Goal: Transaction & Acquisition: Purchase product/service

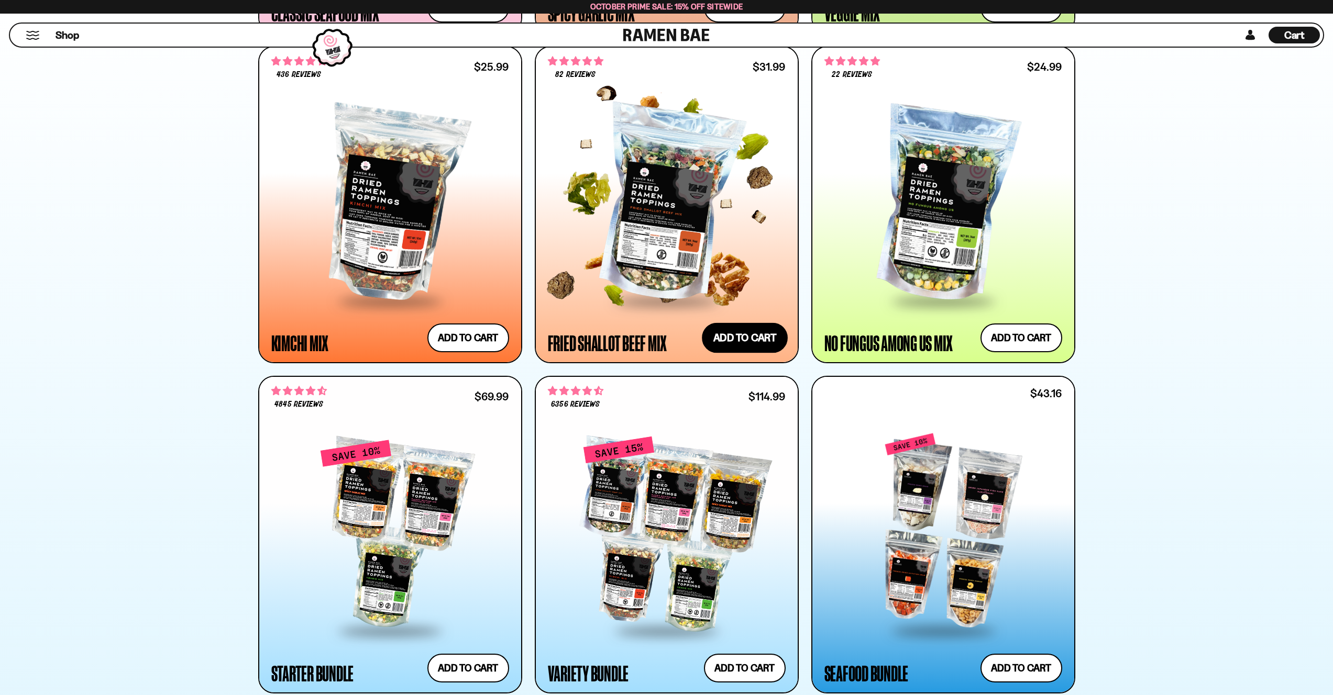
scroll to position [1192, 0]
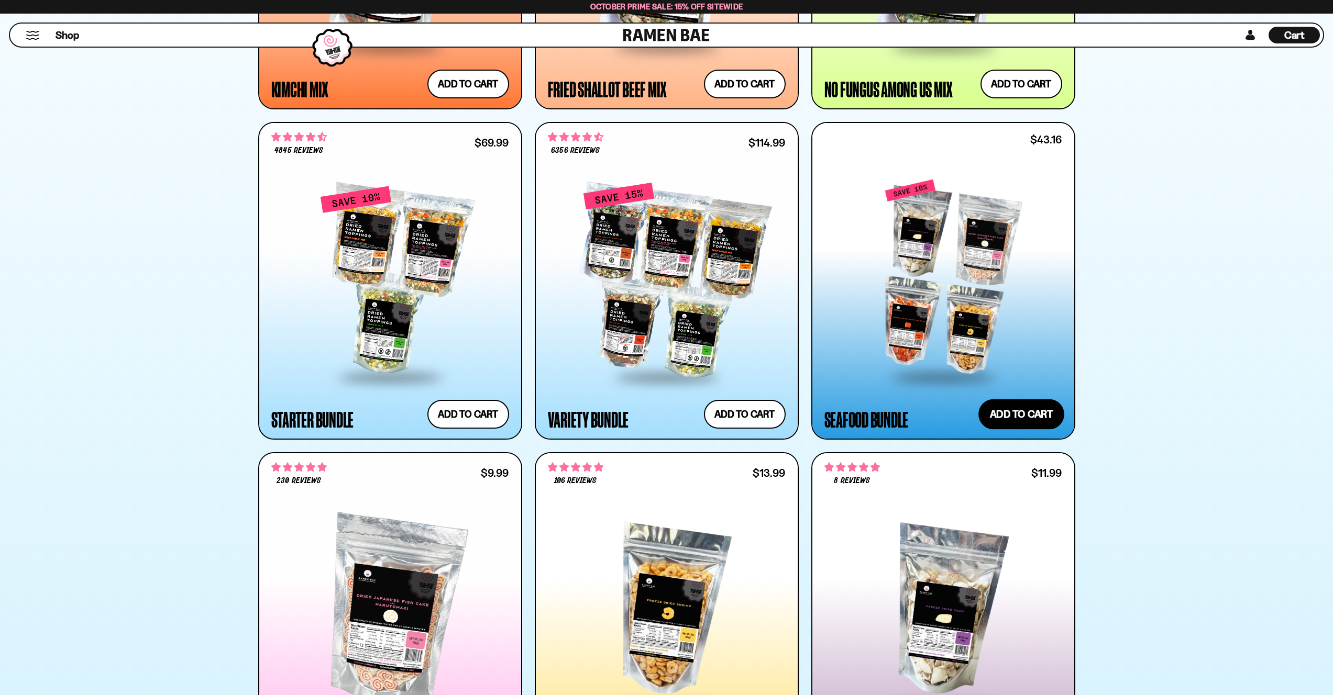
click at [1023, 416] on button "Add to cart Add ― Regular price $43.16 Regular price $47.96 USD Sale price $43.…" at bounding box center [1021, 414] width 86 height 30
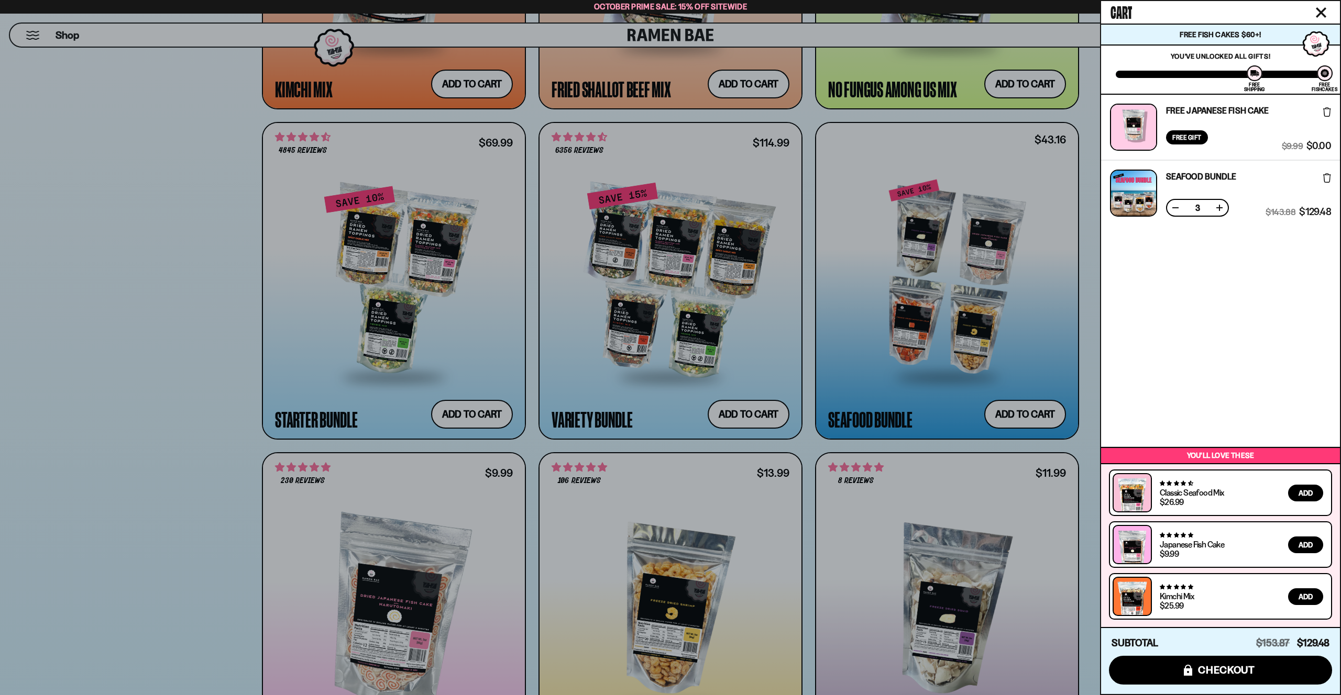
click at [1176, 203] on button at bounding box center [1175, 208] width 10 height 10
click at [1176, 207] on button at bounding box center [1175, 208] width 10 height 10
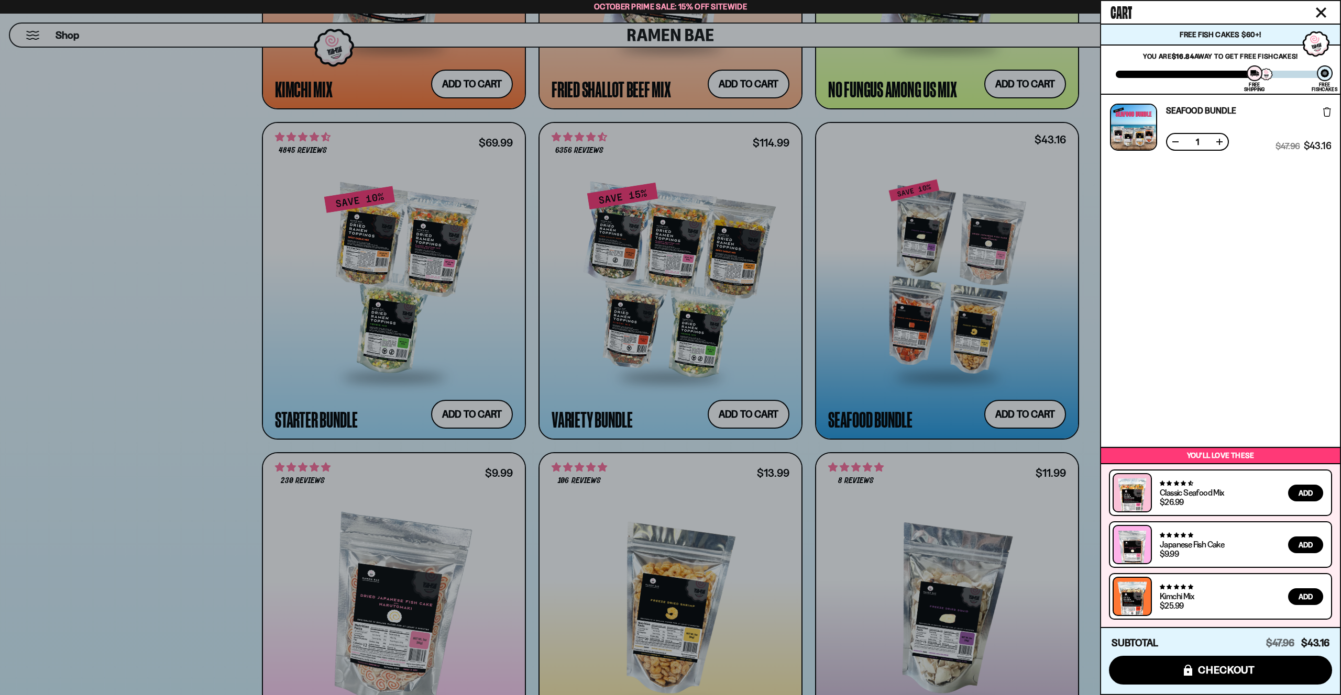
click at [897, 240] on div at bounding box center [670, 347] width 1341 height 695
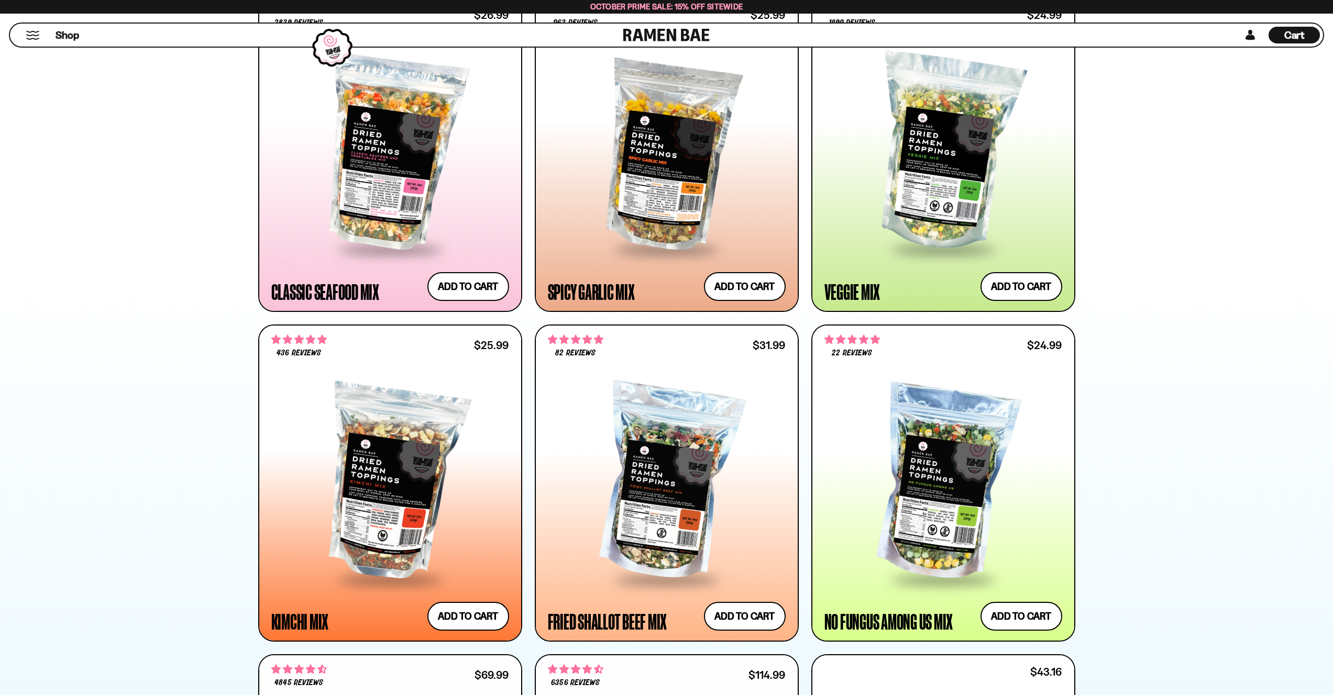
scroll to position [511, 0]
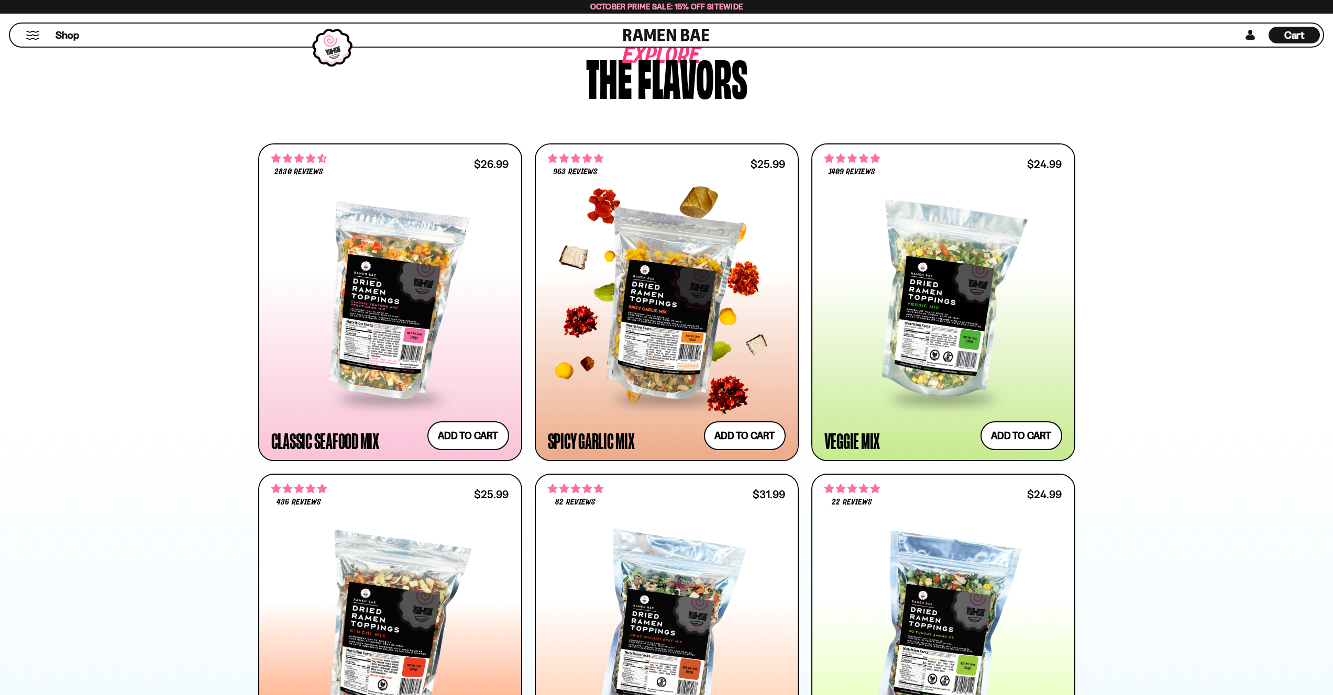
click at [692, 283] on div at bounding box center [667, 302] width 238 height 191
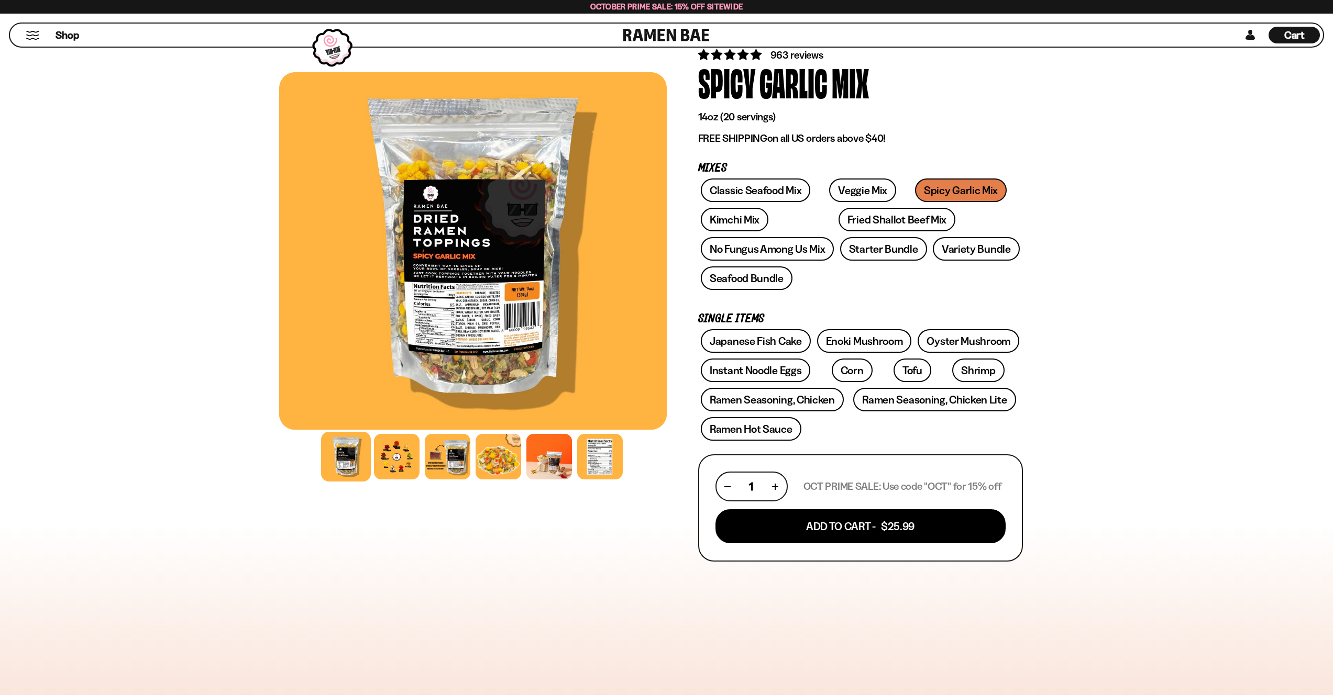
scroll to position [121, 0]
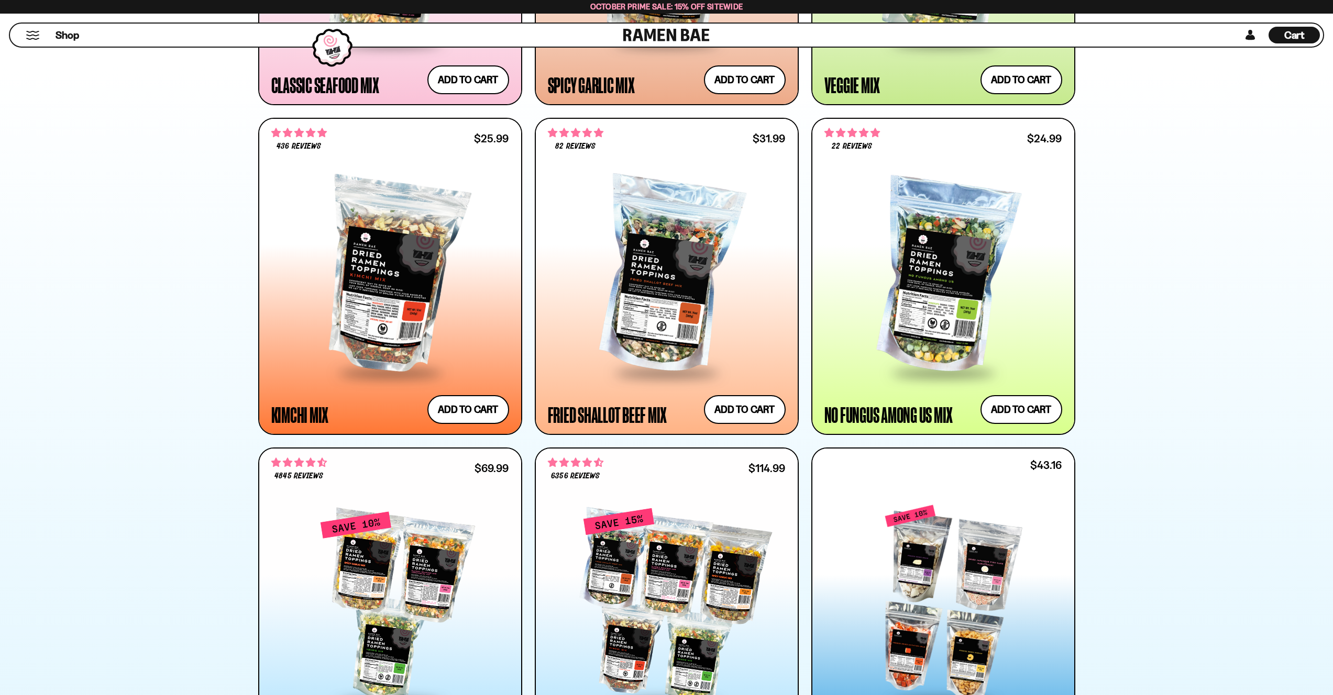
scroll to position [1105, 0]
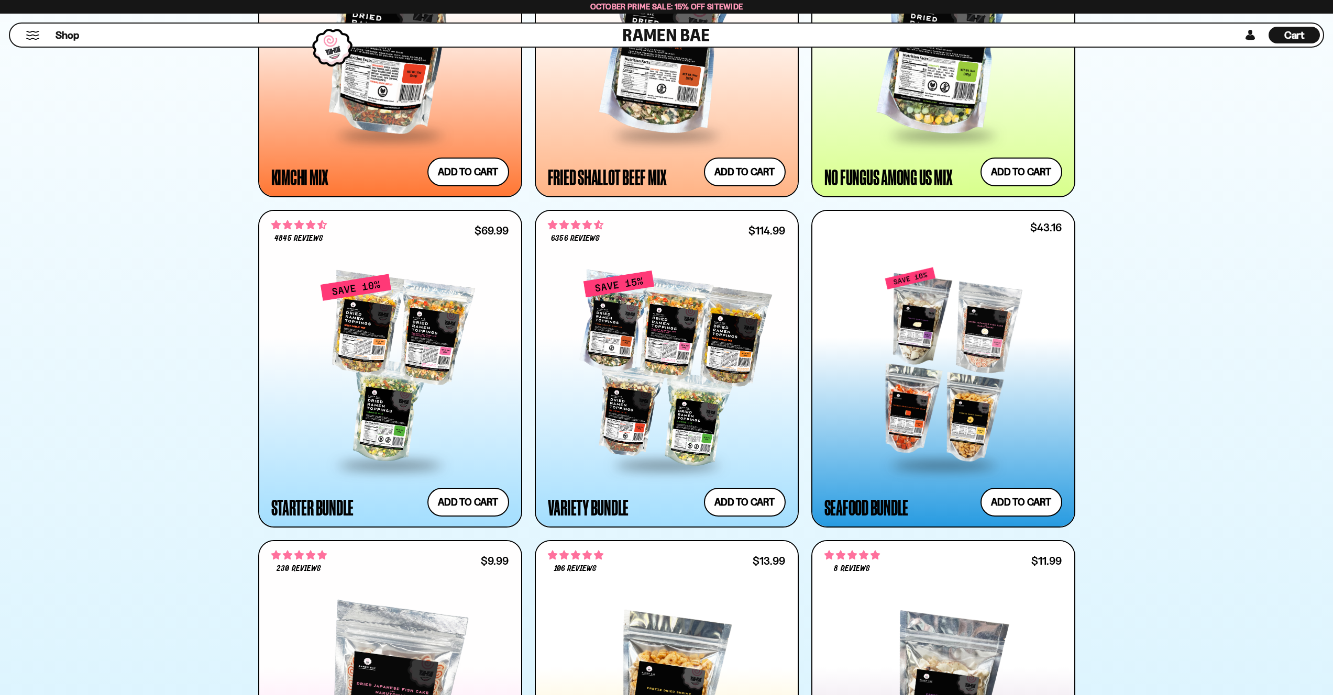
click at [940, 400] on div at bounding box center [943, 366] width 238 height 196
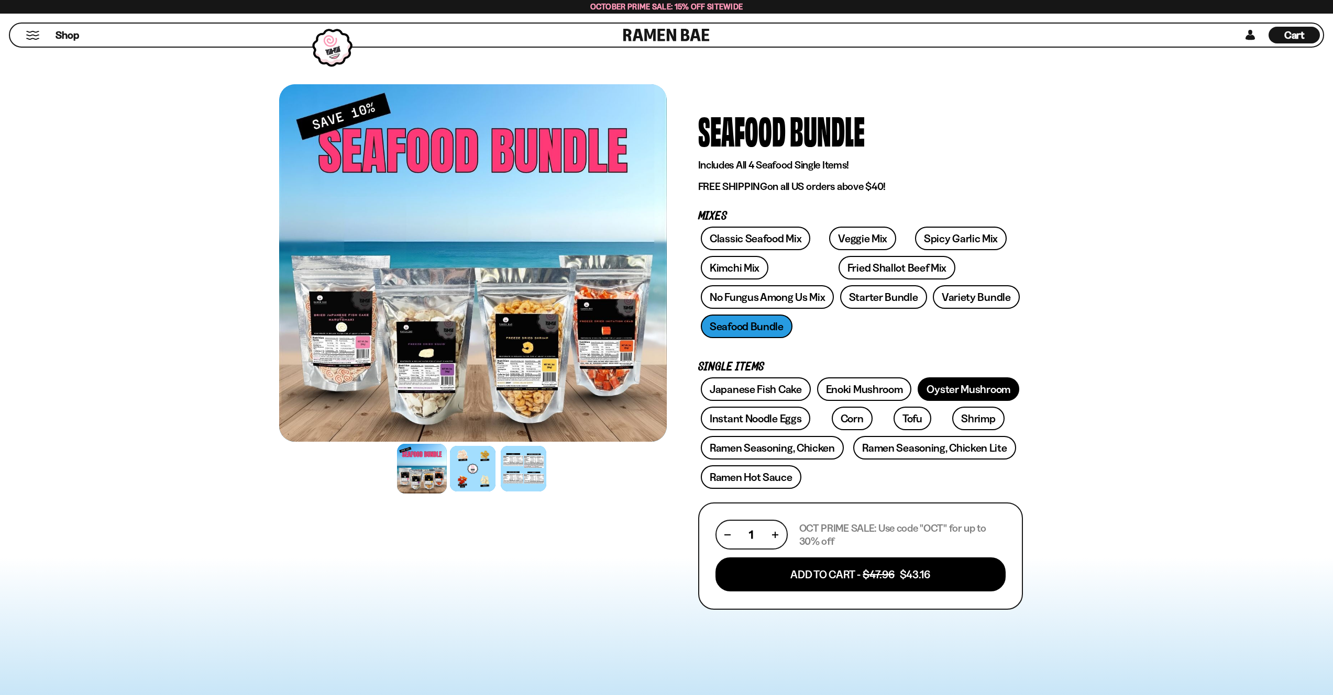
scroll to position [246, 0]
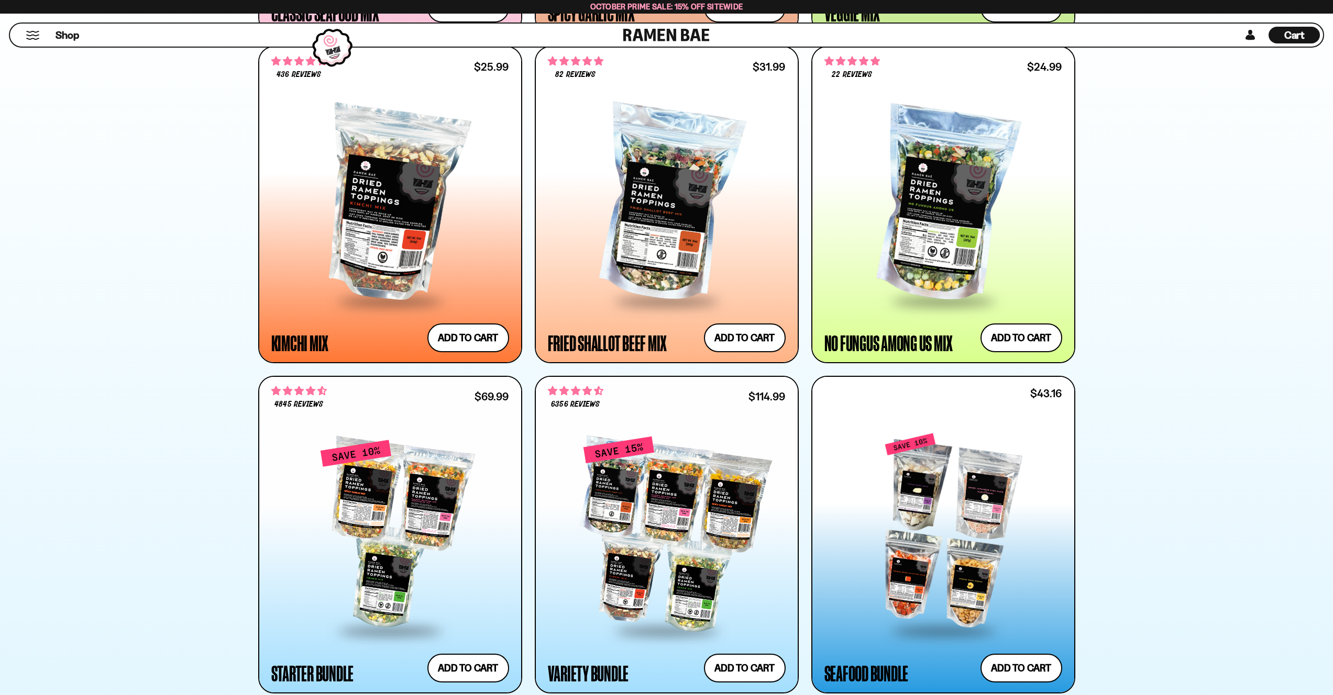
scroll to position [981, 0]
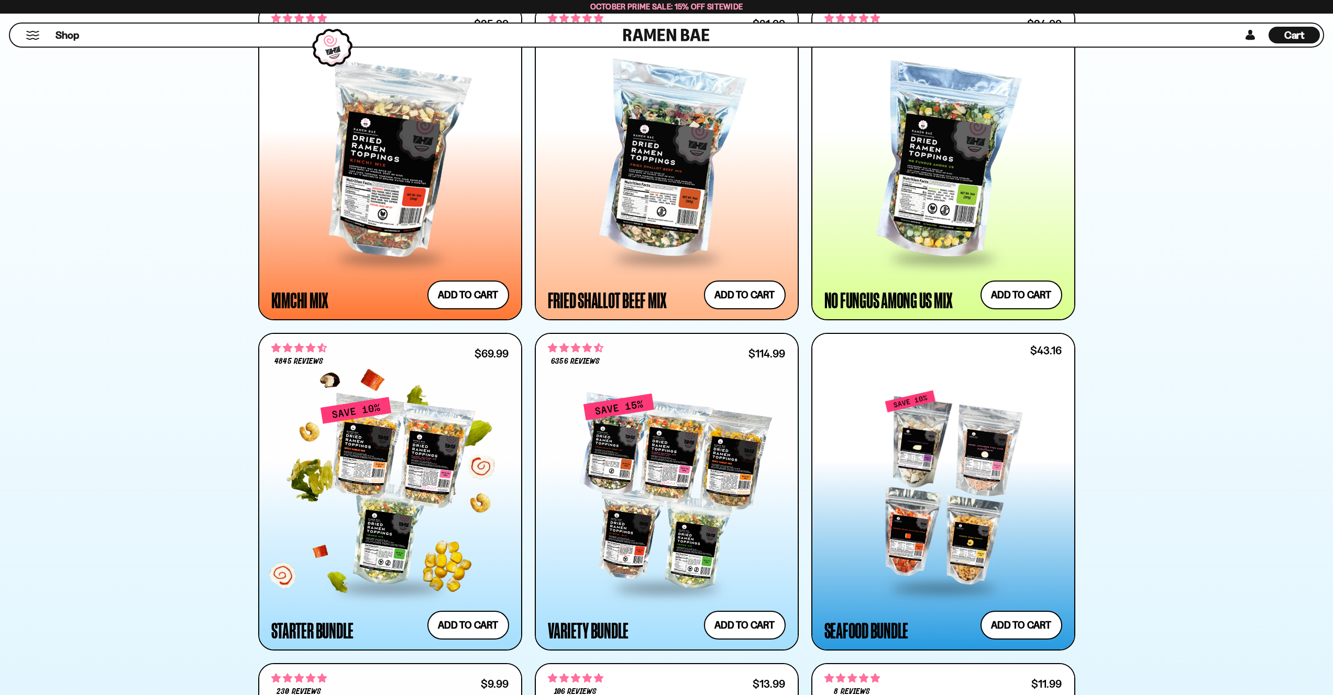
click at [377, 476] on div at bounding box center [390, 491] width 238 height 191
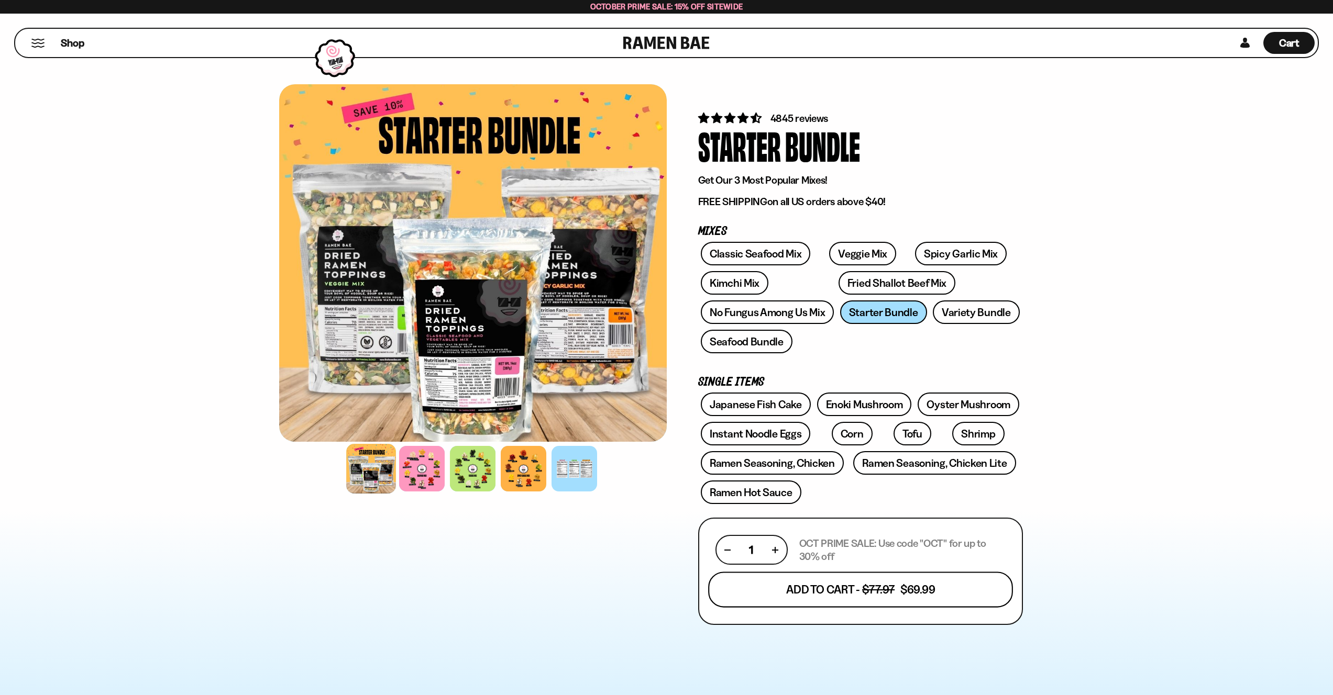
click at [870, 590] on button "Add To Cart - $77.97 $69.99" at bounding box center [860, 590] width 305 height 36
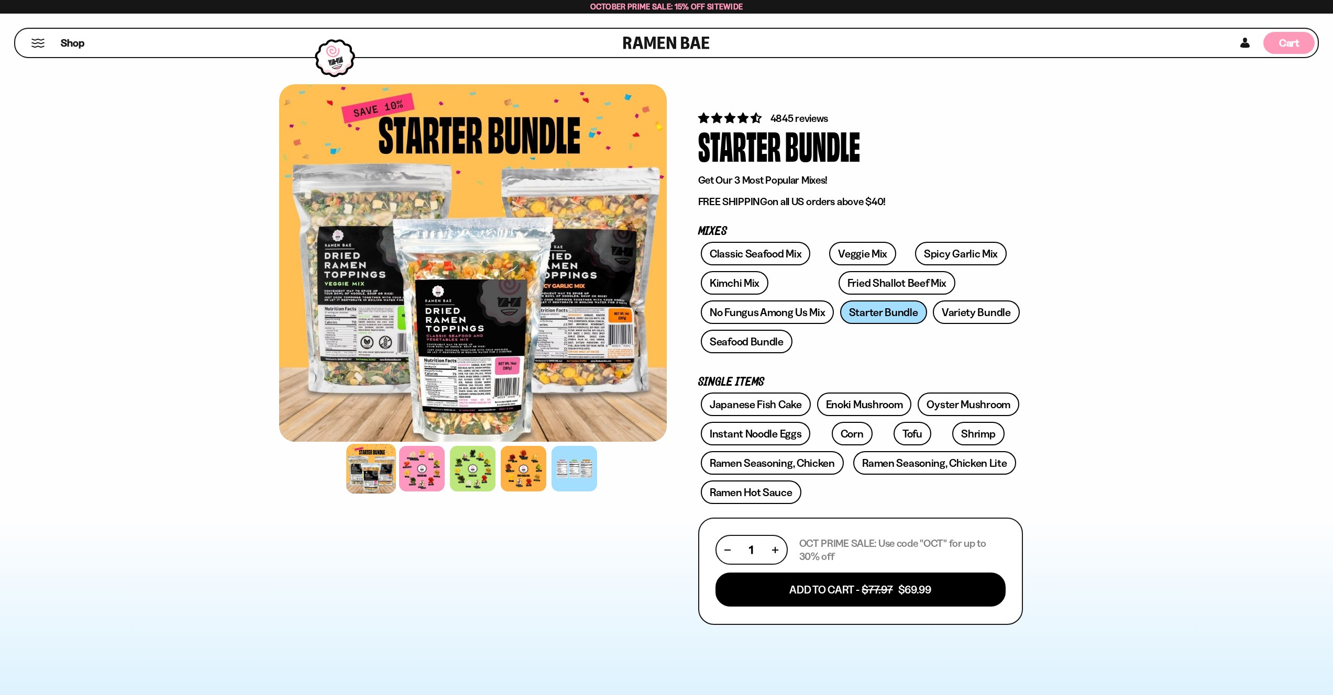
click at [1300, 48] on div "Cart D0381C2F-513E-4F90-8A41-6F0A75DCBAAA" at bounding box center [1288, 43] width 51 height 22
click at [1288, 40] on span "Cart" at bounding box center [1289, 43] width 20 height 13
click at [39, 41] on button "Mobile Menu Trigger" at bounding box center [38, 43] width 14 height 9
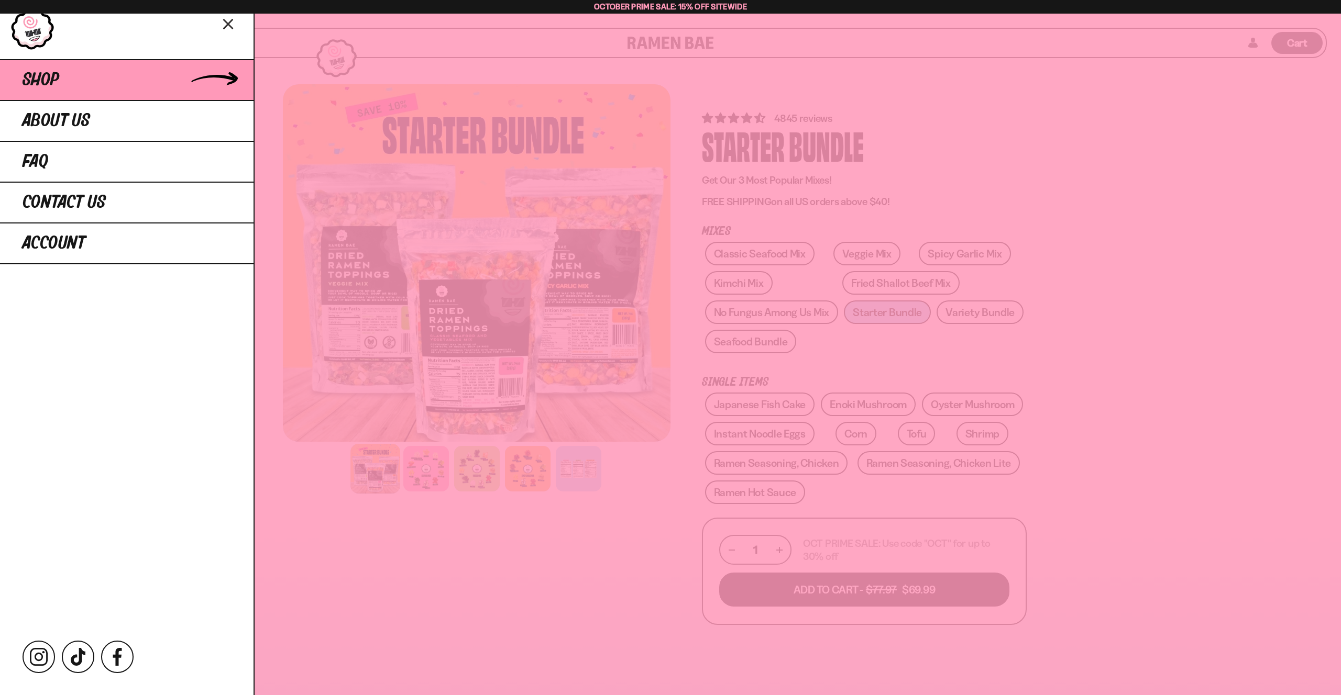
click at [46, 82] on span "Shop" at bounding box center [41, 80] width 37 height 19
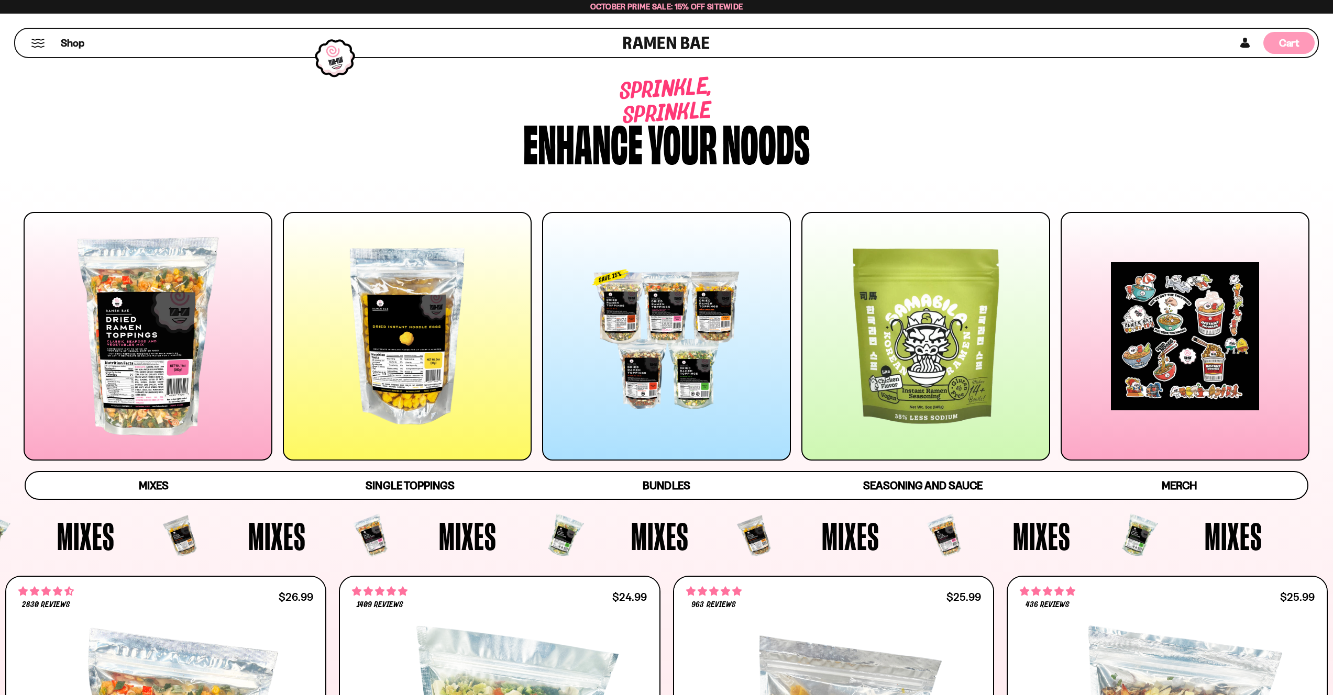
click at [1277, 39] on div "Cart D0381C2F-513E-4F90-8A41-6F0A75DCBAAA" at bounding box center [1288, 43] width 51 height 22
click at [1301, 40] on div "Cart D0381C2F-513E-4F90-8A41-6F0A75DCBAAA" at bounding box center [1288, 43] width 51 height 22
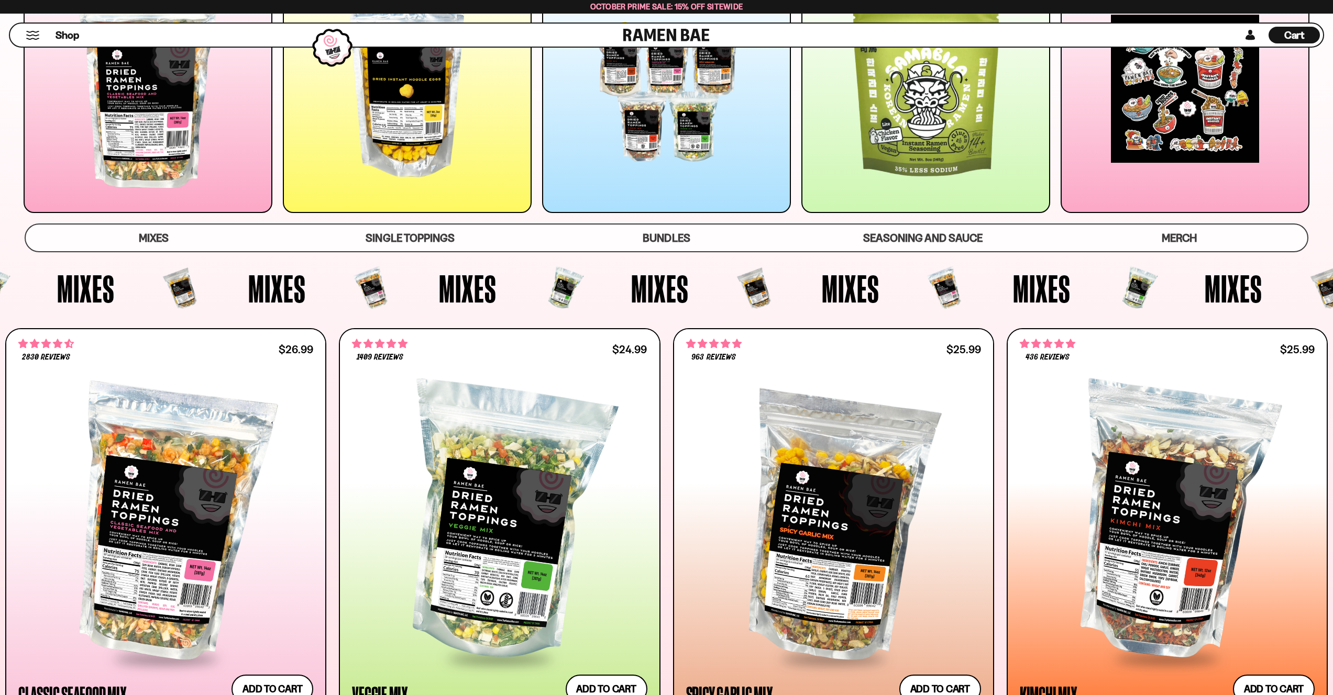
scroll to position [555, 0]
